Goal: Navigation & Orientation: Find specific page/section

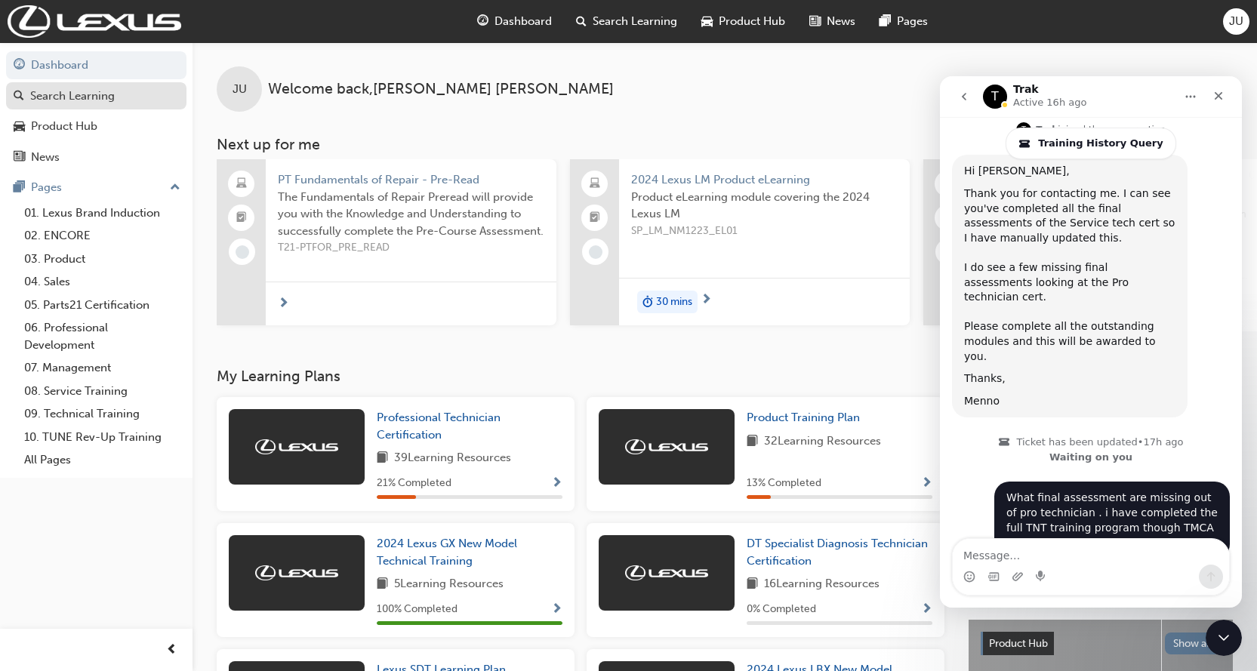
click at [76, 107] on link "Search Learning" at bounding box center [96, 96] width 180 height 28
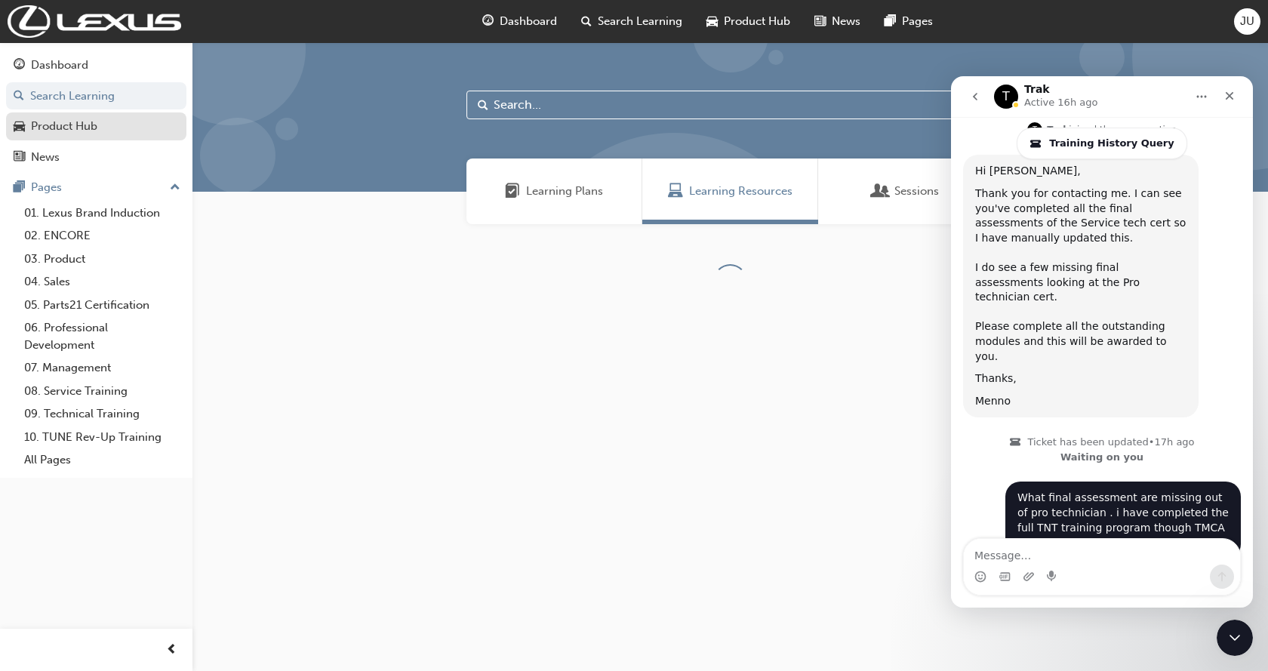
click at [70, 123] on div "Product Hub" at bounding box center [64, 126] width 66 height 17
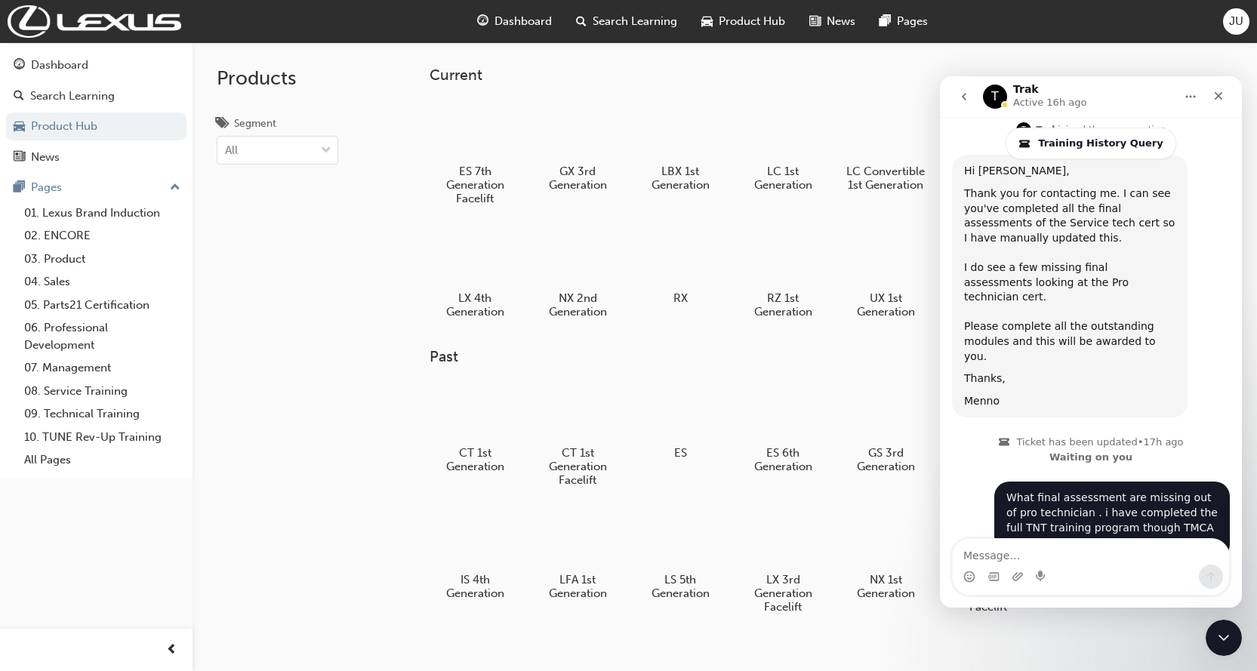
click at [1180, 88] on button "Home" at bounding box center [1190, 96] width 29 height 29
click at [1144, 74] on h3 "Current" at bounding box center [831, 74] width 803 height 17
click at [1213, 646] on div "Close Intercom Messenger" at bounding box center [1221, 636] width 36 height 36
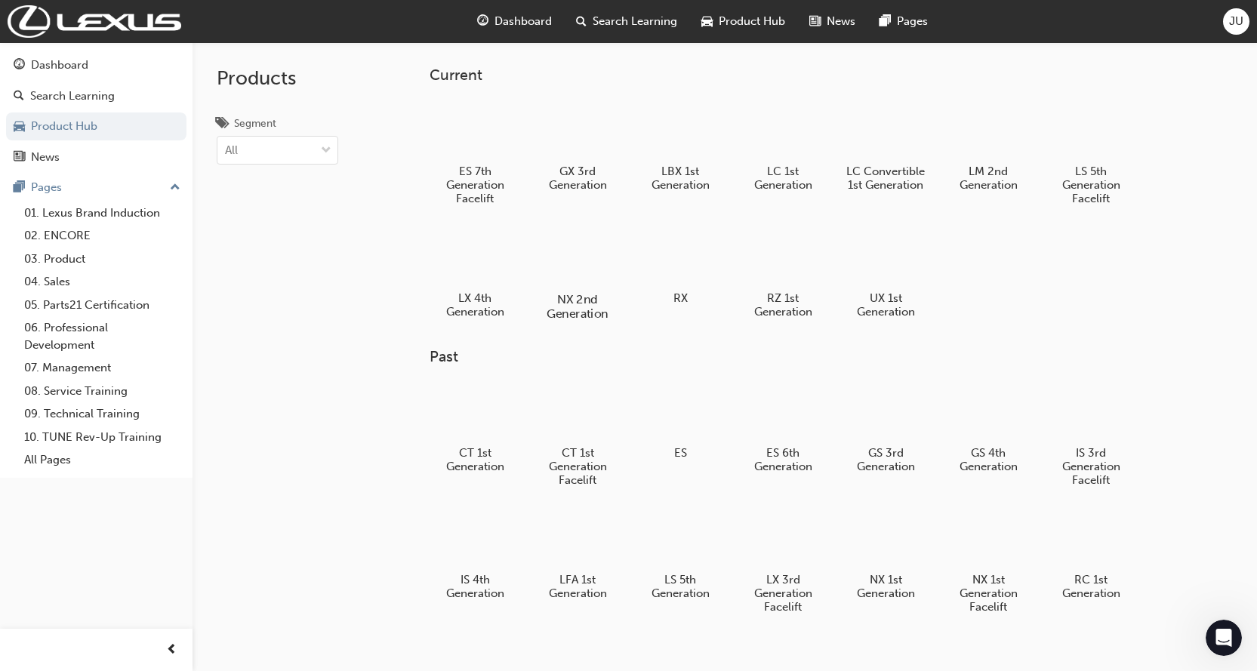
scroll to position [854, 0]
click at [44, 77] on link "Dashboard" at bounding box center [96, 65] width 180 height 28
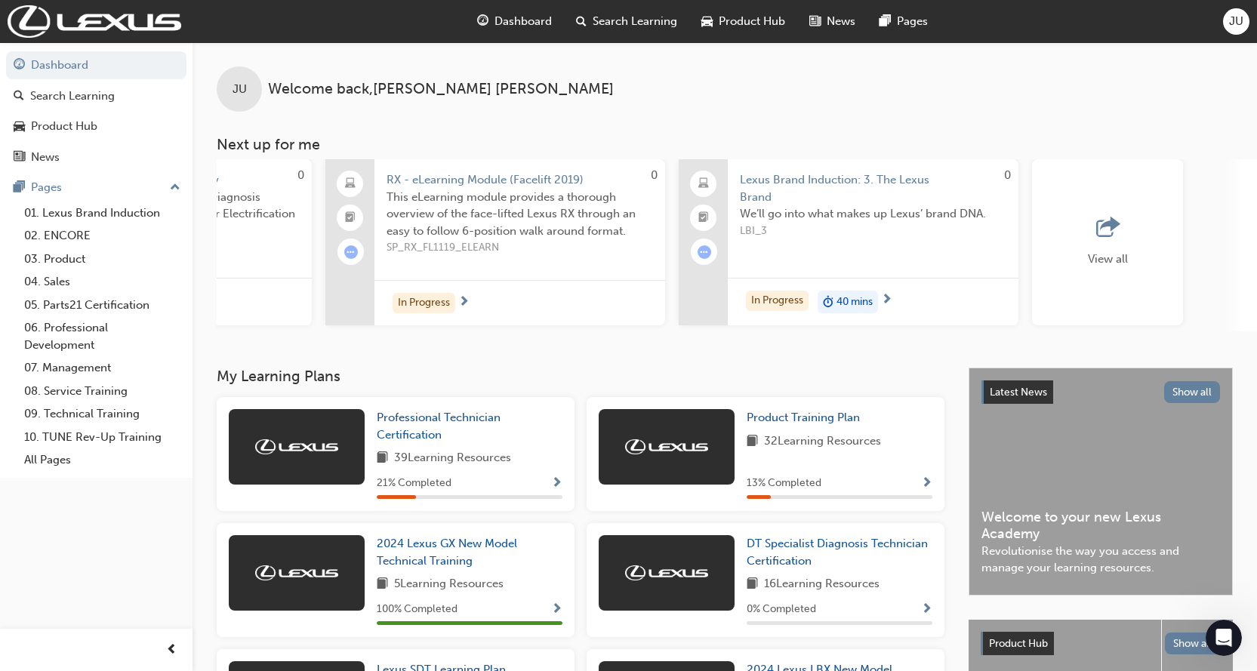
scroll to position [0, 957]
